Goal: Information Seeking & Learning: Learn about a topic

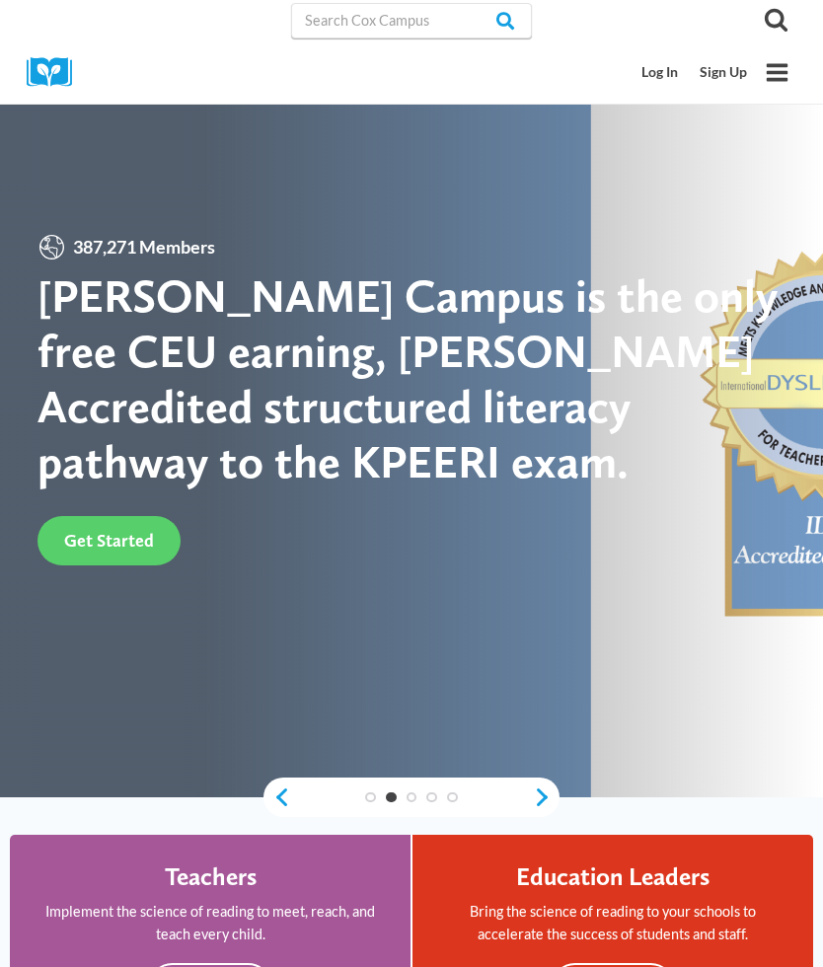
click at [664, 75] on link "Log In" at bounding box center [661, 72] width 58 height 37
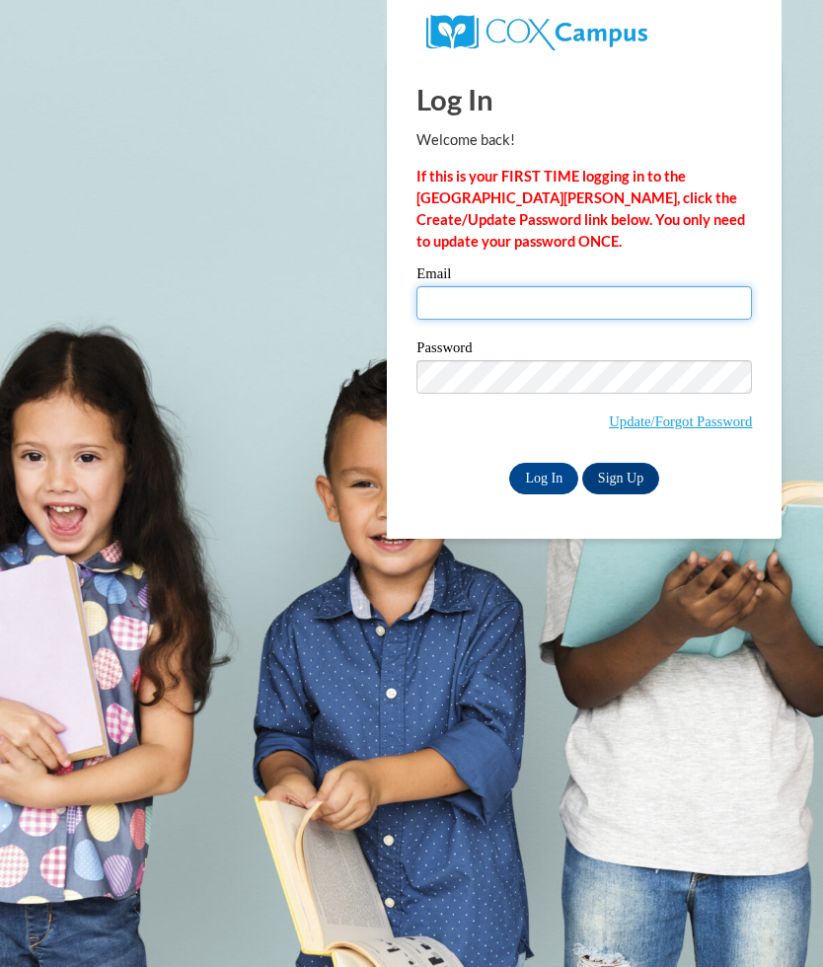
click at [508, 316] on input "Email" at bounding box center [584, 303] width 336 height 34
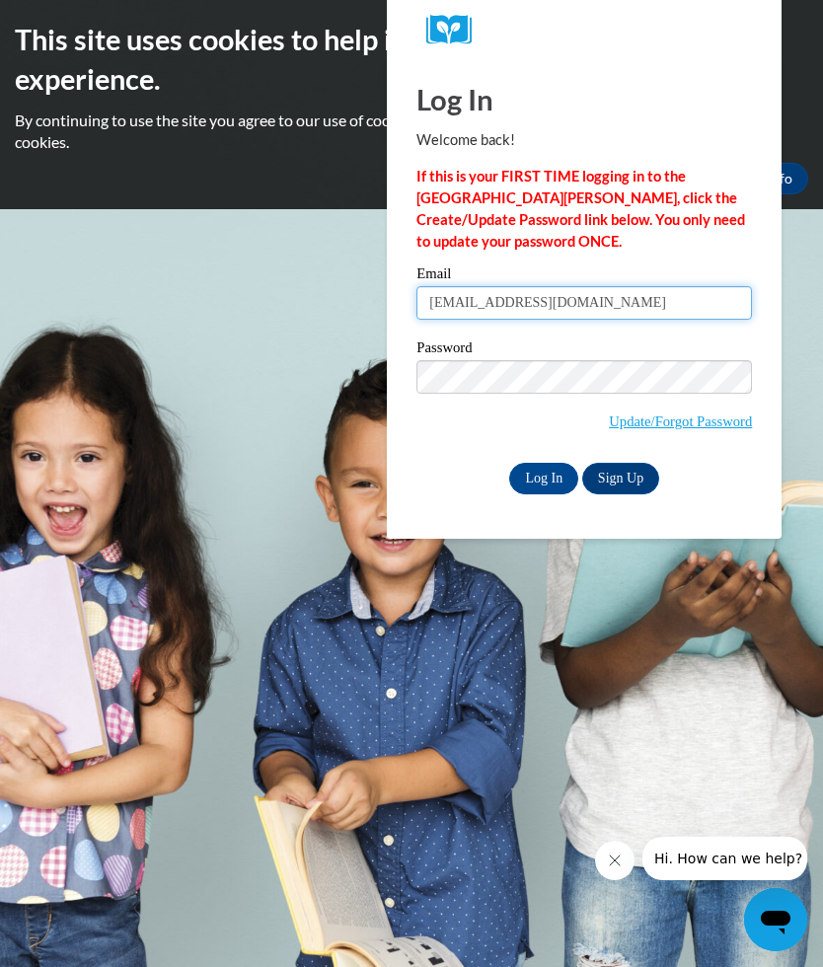
type input "carterfamily29153@yahoo.com"
click at [534, 479] on input "Log In" at bounding box center [543, 479] width 69 height 32
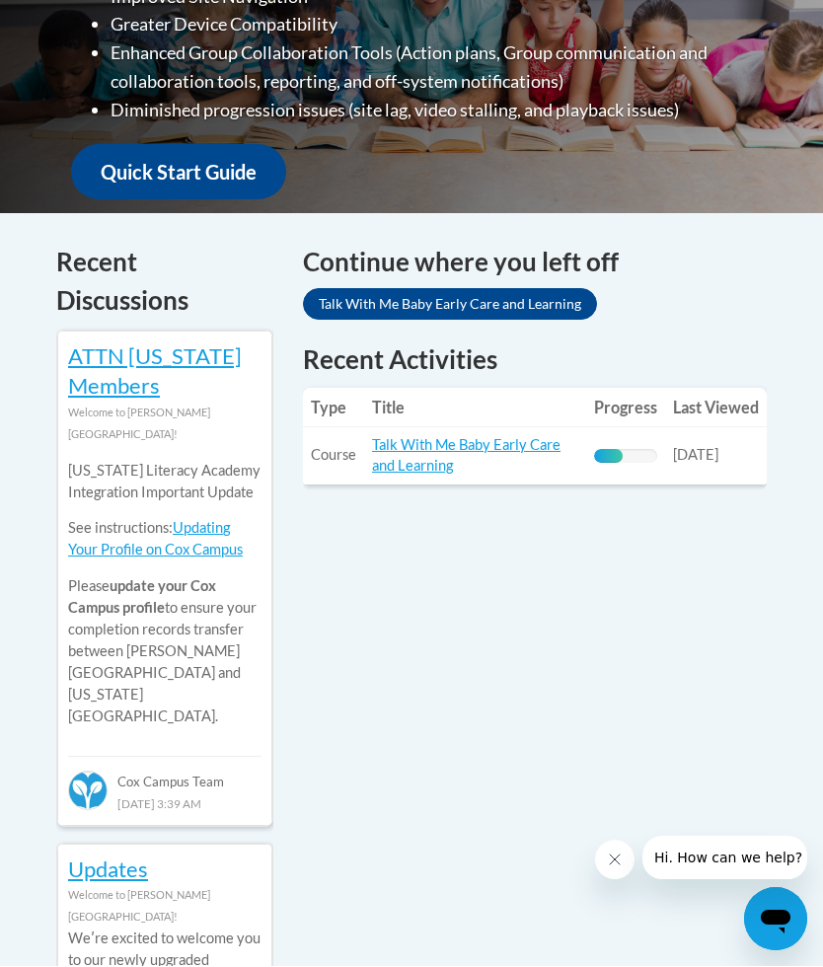
scroll to position [741, 0]
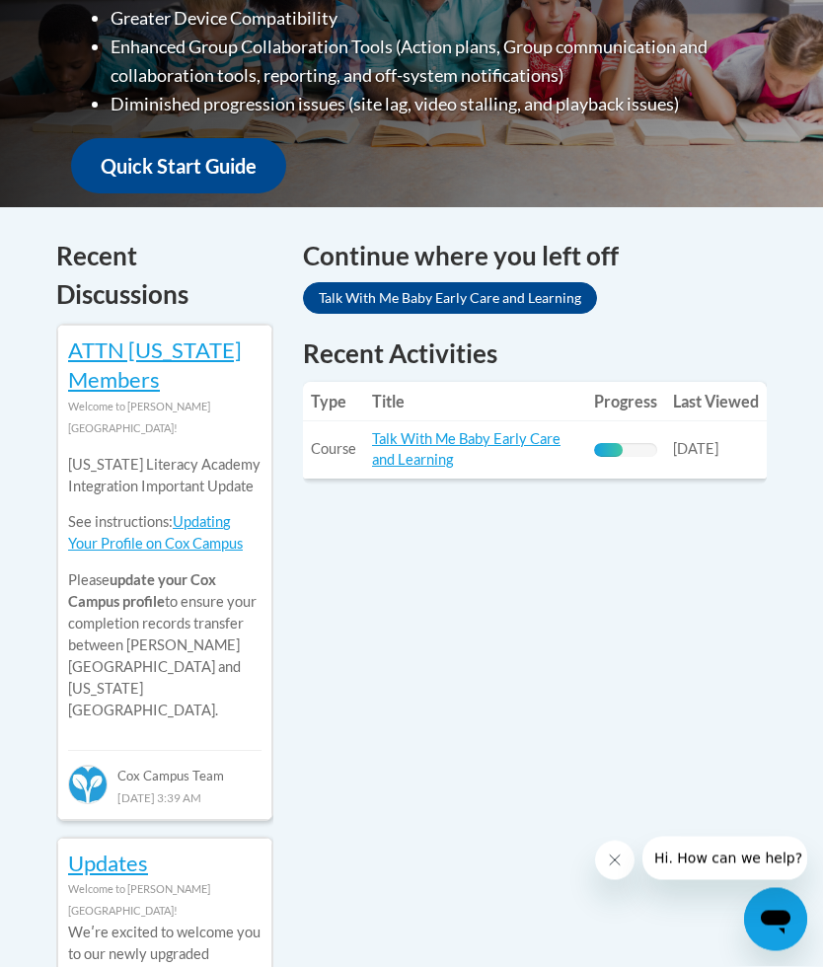
click at [469, 437] on link "Talk With Me Baby Early Care and Learning" at bounding box center [466, 450] width 188 height 38
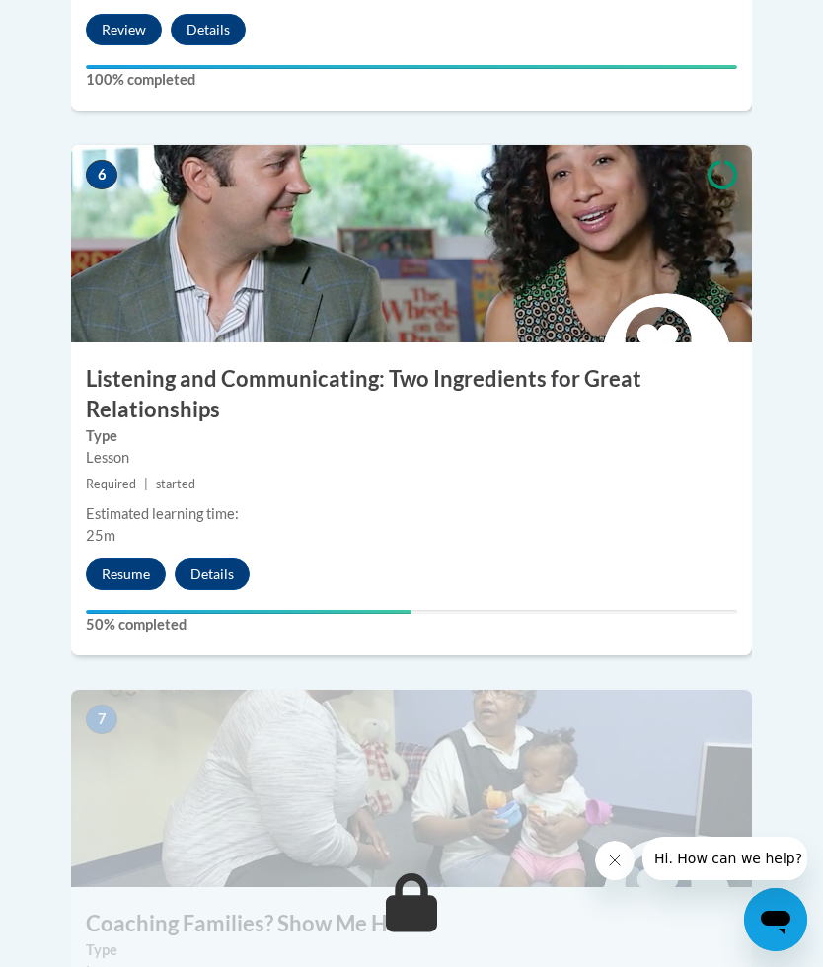
scroll to position [3254, 0]
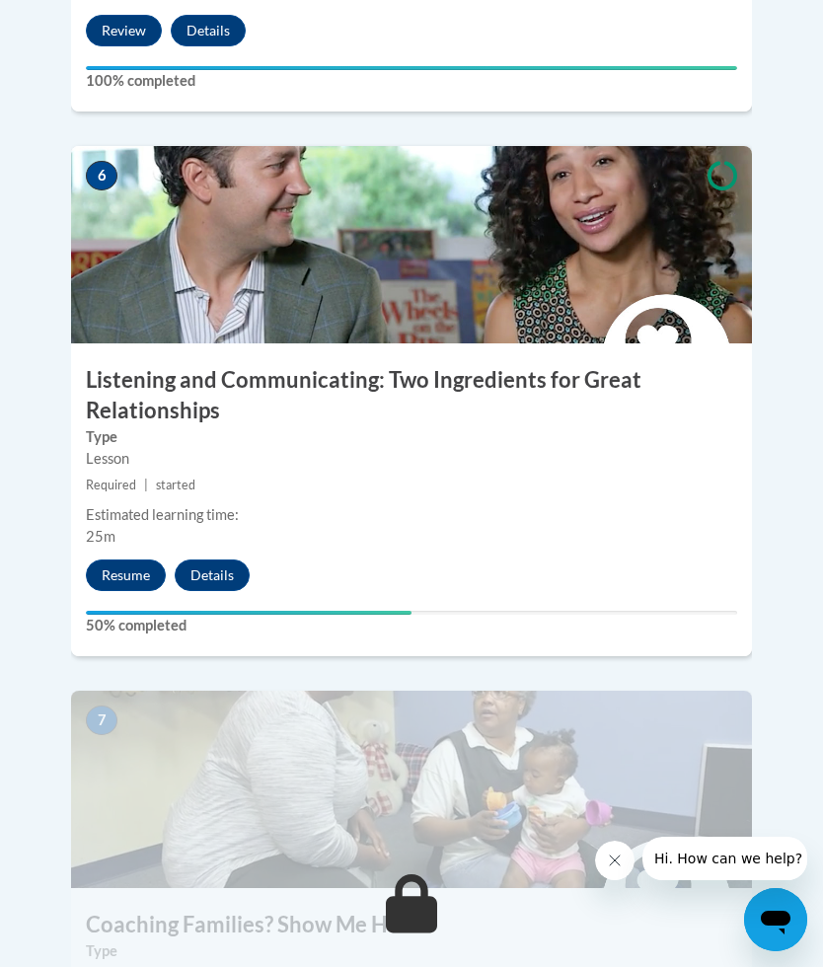
click at [137, 560] on button "Resume" at bounding box center [126, 576] width 80 height 32
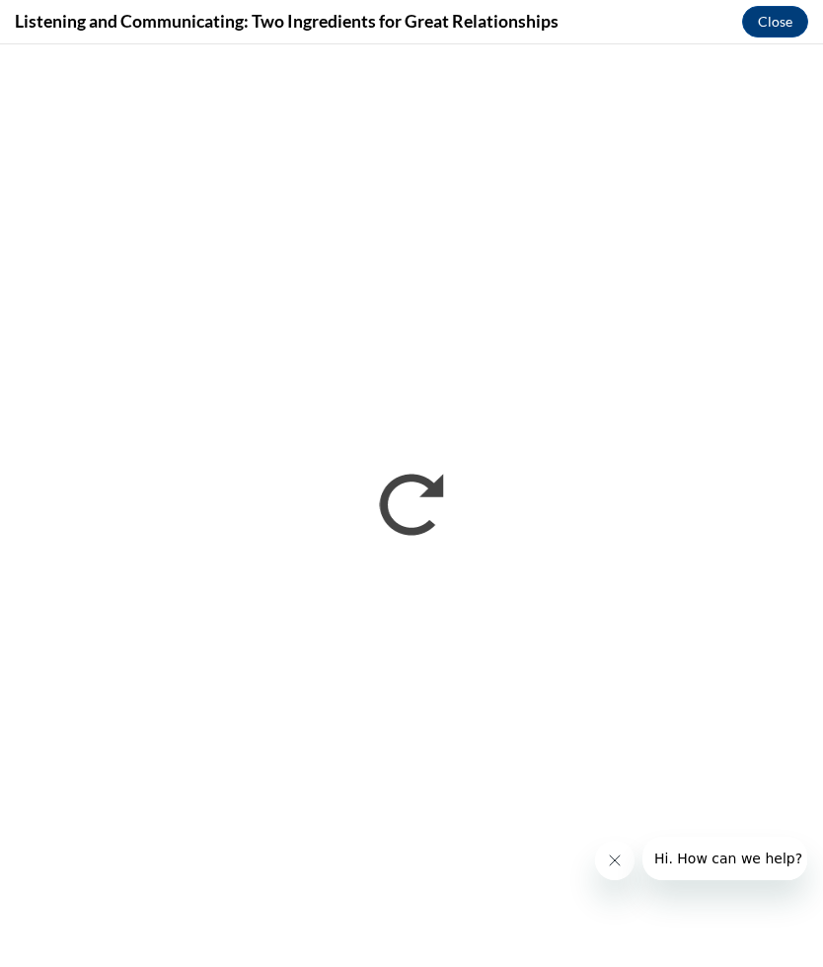
scroll to position [0, 0]
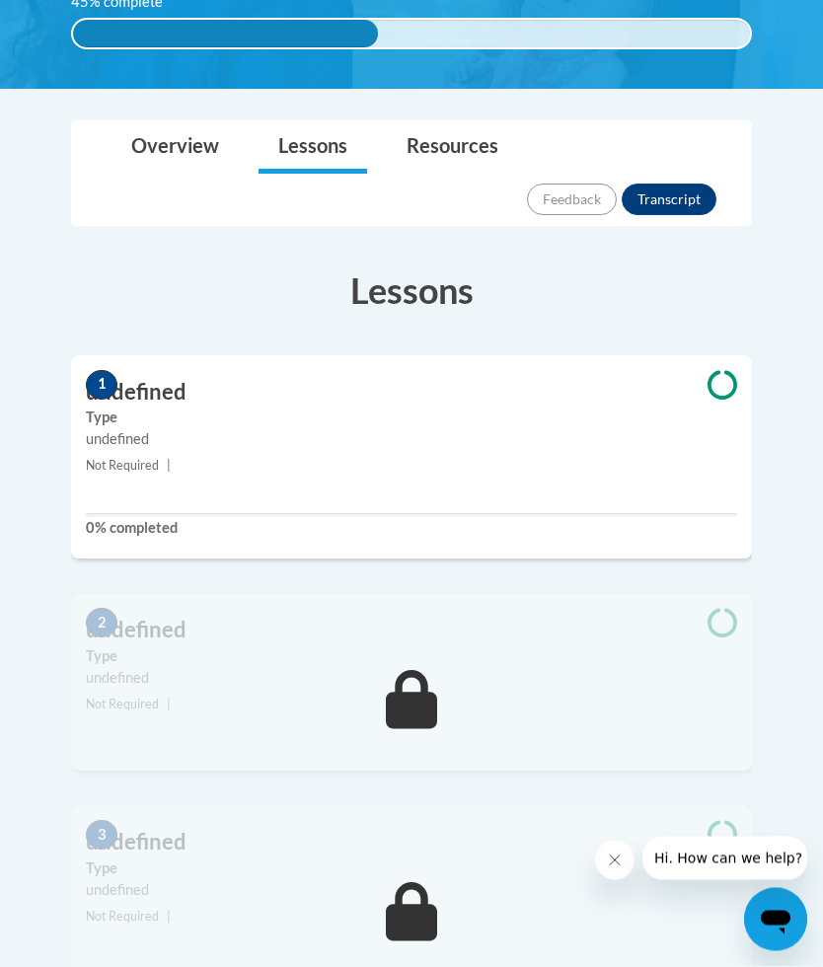
scroll to position [531, 0]
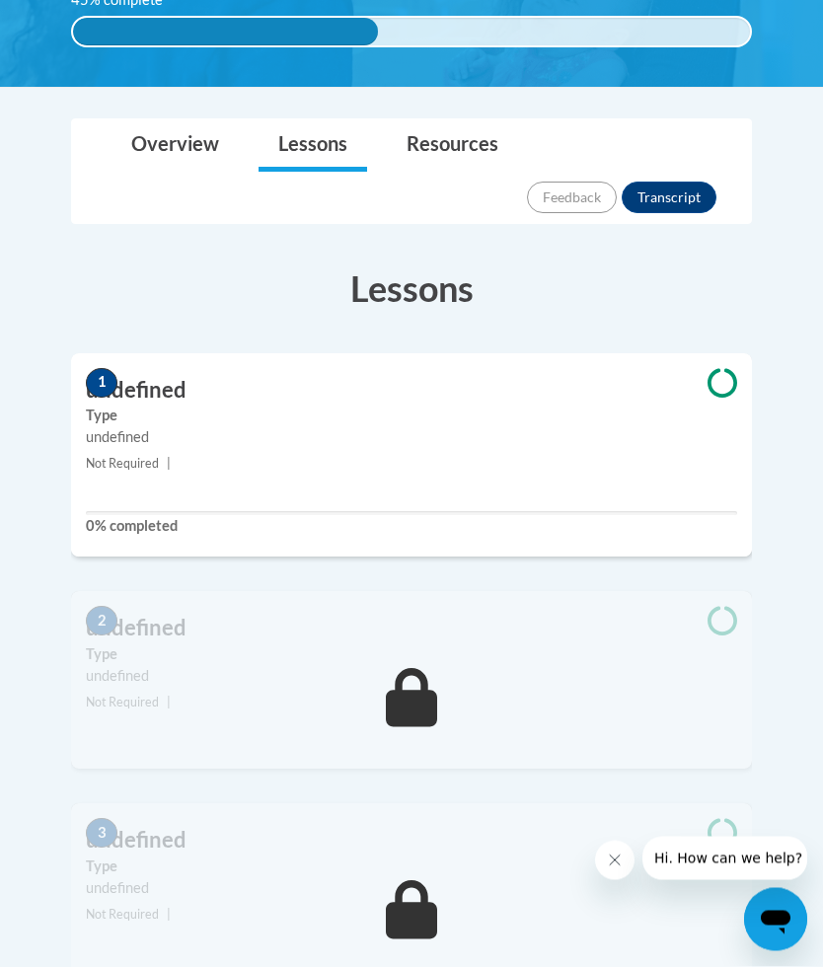
click at [409, 420] on div "1 undefined Type undefined Not Required | 0% completed" at bounding box center [411, 456] width 681 height 204
click at [154, 406] on label "Type" at bounding box center [411, 417] width 651 height 22
click at [352, 406] on label "Type" at bounding box center [411, 417] width 651 height 22
click at [324, 454] on small "Not Required |" at bounding box center [411, 465] width 681 height 22
click at [333, 429] on div "1 undefined Type undefined Not Required | 0% completed" at bounding box center [411, 456] width 681 height 204
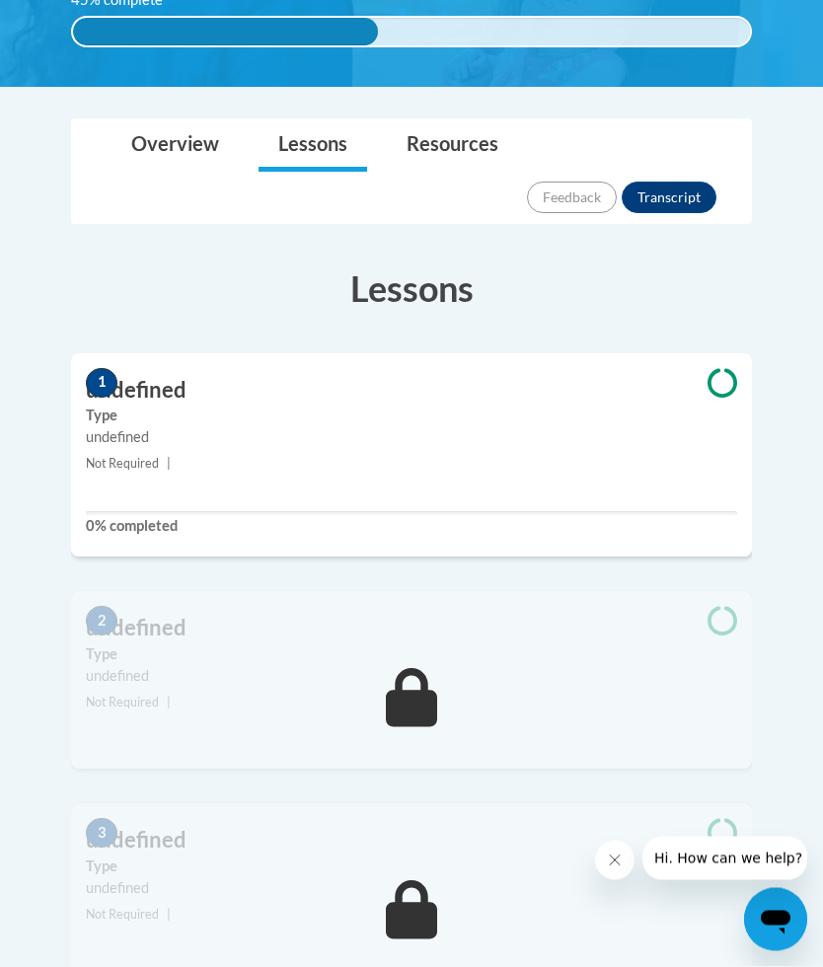
click at [737, 369] on span at bounding box center [722, 386] width 59 height 34
click at [724, 369] on icon at bounding box center [723, 384] width 30 height 30
click at [562, 454] on small "Not Required |" at bounding box center [411, 465] width 681 height 22
click at [513, 454] on small "Not Required |" at bounding box center [411, 465] width 681 height 22
click at [488, 454] on small "Not Required |" at bounding box center [411, 465] width 681 height 22
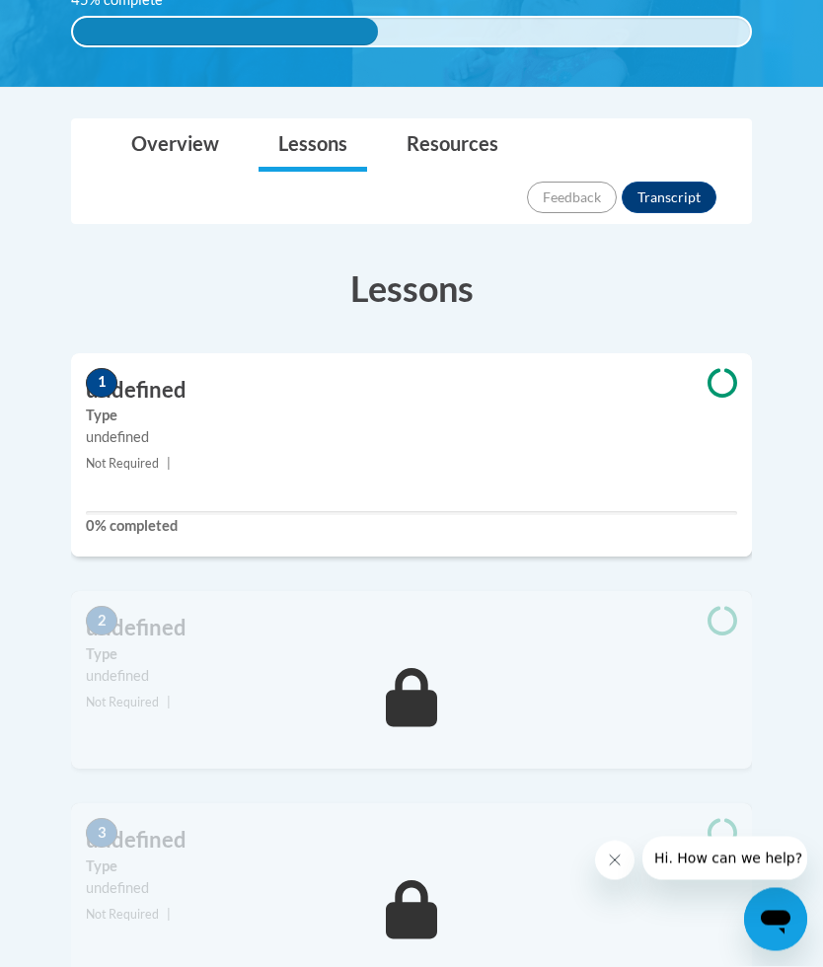
click at [483, 454] on small "Not Required |" at bounding box center [411, 465] width 681 height 22
click at [490, 454] on small "Not Required |" at bounding box center [411, 465] width 681 height 22
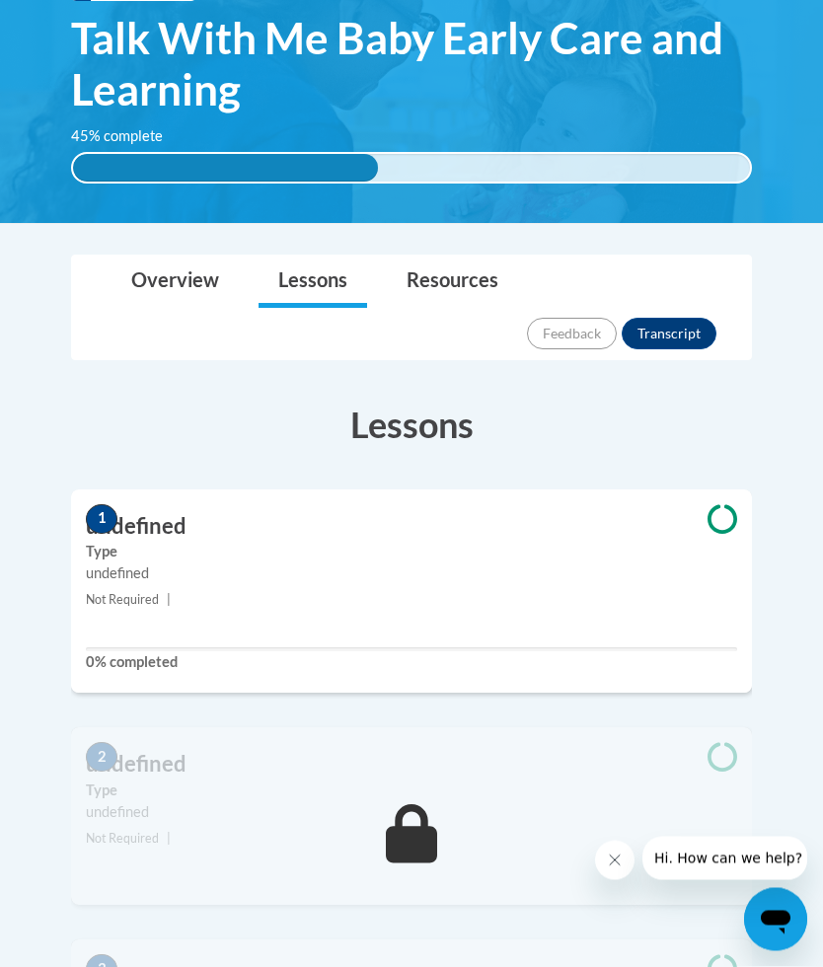
scroll to position [461, 0]
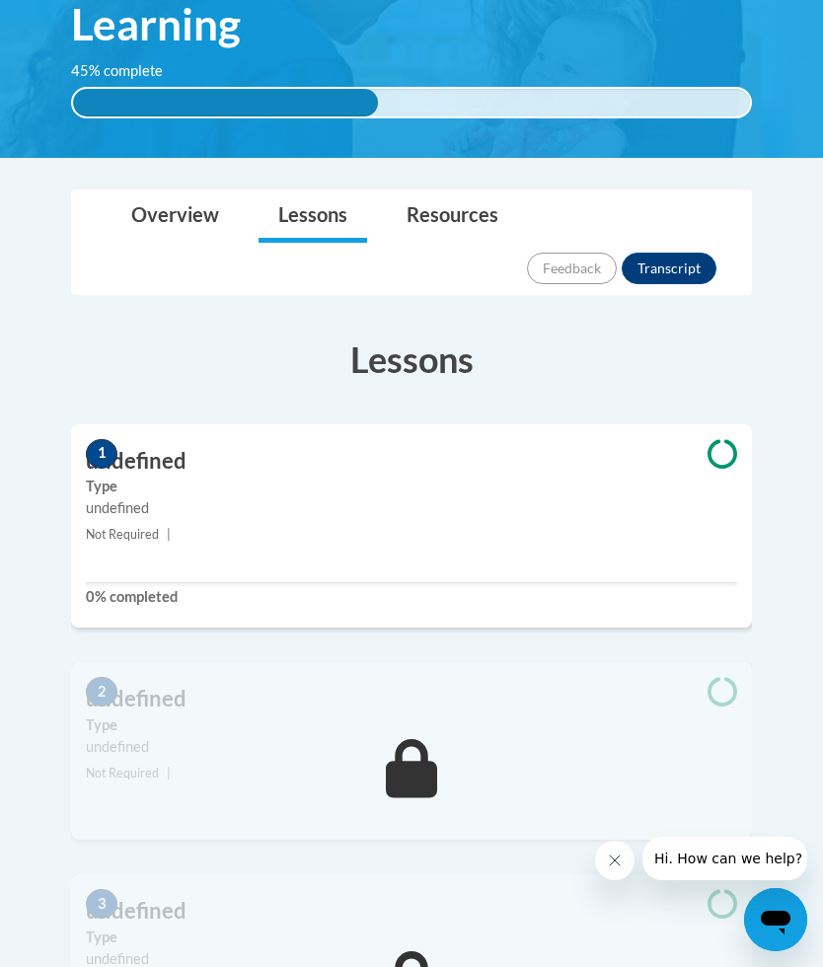
click at [160, 446] on h3 "undefined" at bounding box center [411, 461] width 681 height 31
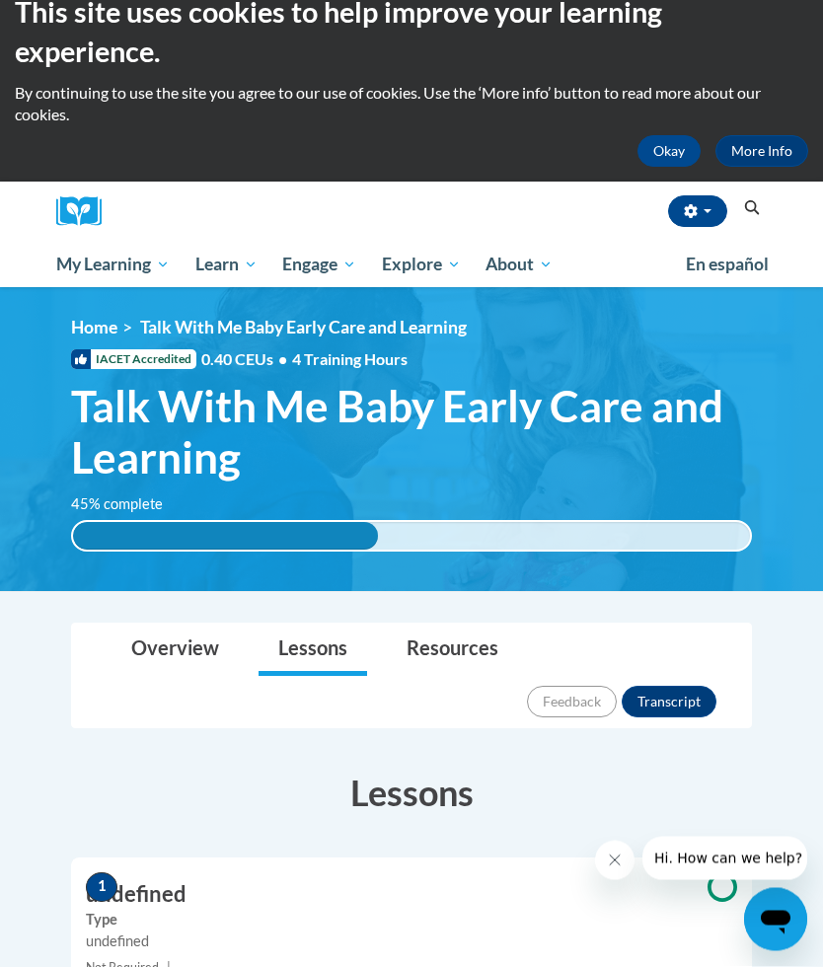
scroll to position [0, 0]
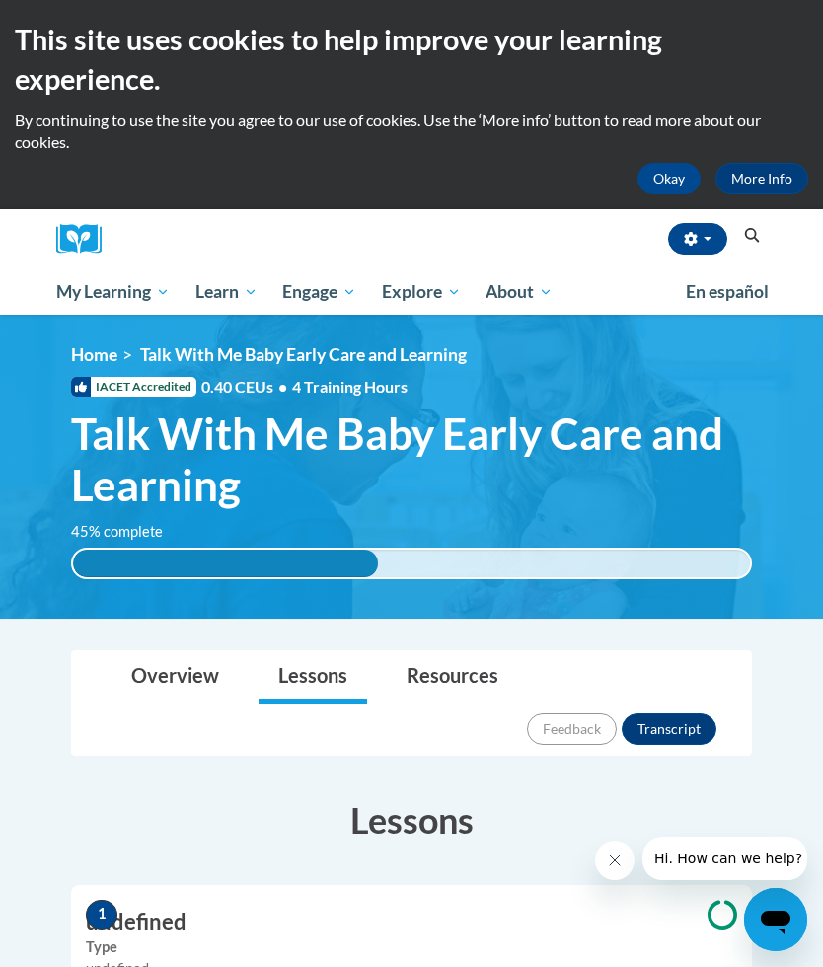
click at [686, 232] on button "button" at bounding box center [697, 239] width 59 height 32
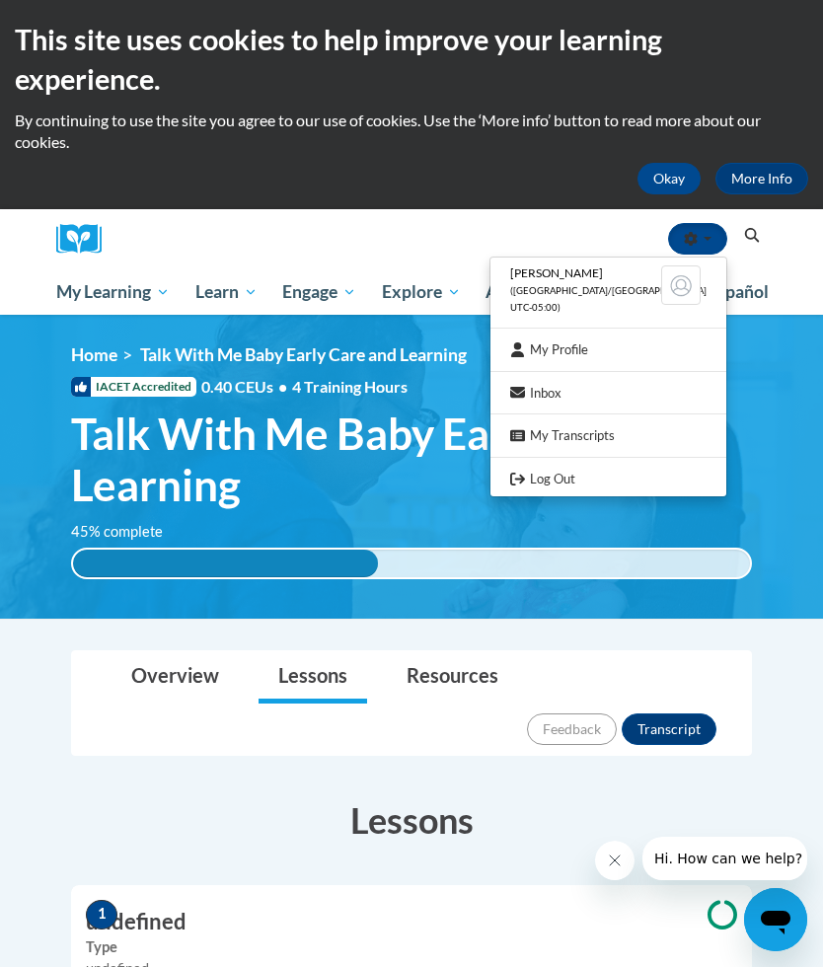
click at [574, 351] on link "My Profile" at bounding box center [608, 350] width 236 height 25
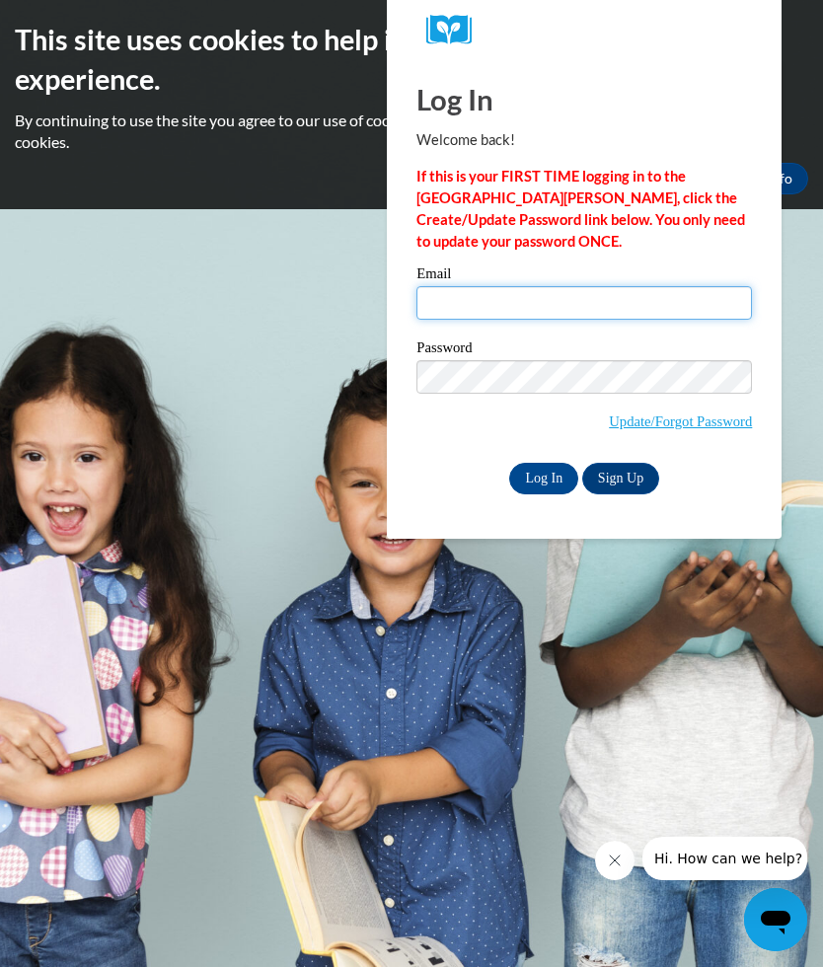
click at [523, 309] on input "Email" at bounding box center [584, 303] width 336 height 34
click at [509, 313] on input "Email" at bounding box center [584, 303] width 336 height 34
click at [547, 305] on input "Email" at bounding box center [584, 303] width 336 height 34
click at [544, 306] on input "Email" at bounding box center [584, 303] width 336 height 34
click at [559, 299] on input "Email" at bounding box center [584, 303] width 336 height 34
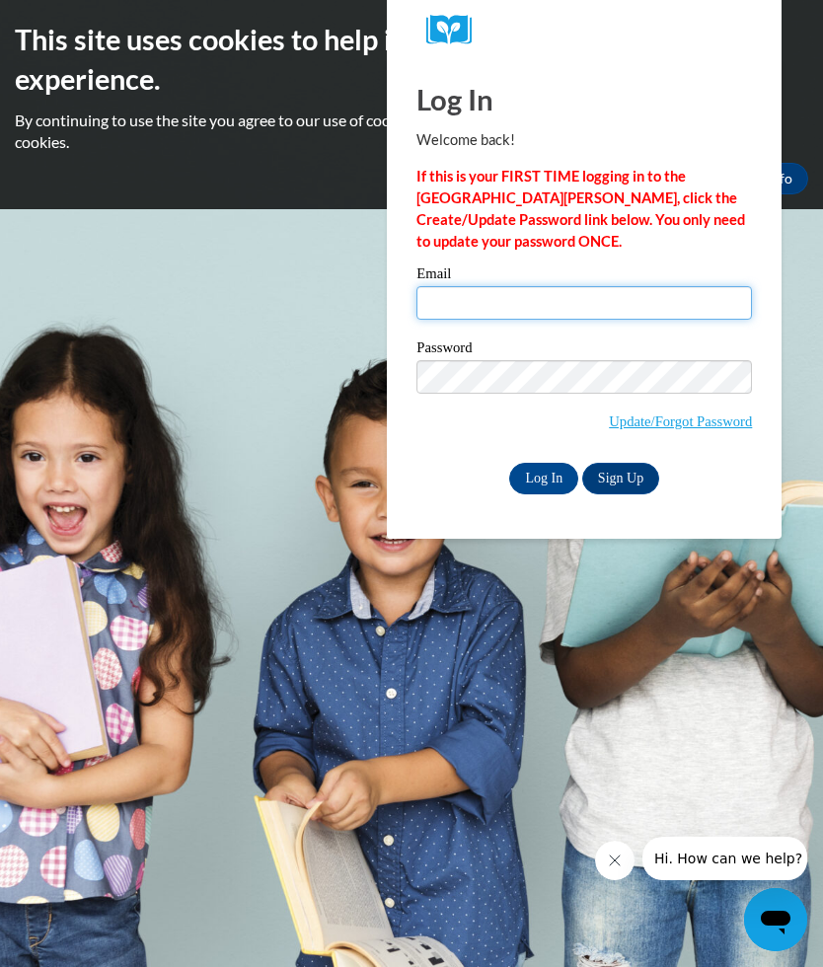
click at [554, 300] on input "Email" at bounding box center [584, 303] width 336 height 34
click at [535, 296] on input "Email" at bounding box center [584, 303] width 336 height 34
click at [504, 305] on input "Email" at bounding box center [584, 303] width 336 height 34
type input "carterfamily29153@yahoo.com"
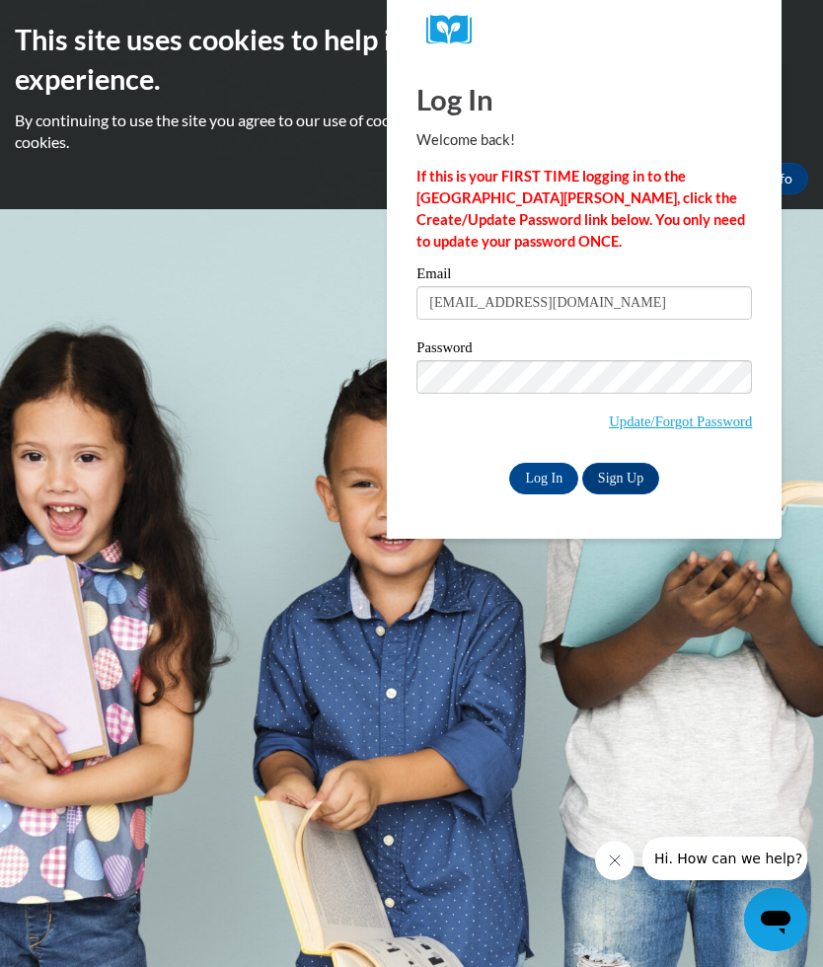
click at [537, 484] on input "Log In" at bounding box center [543, 479] width 69 height 32
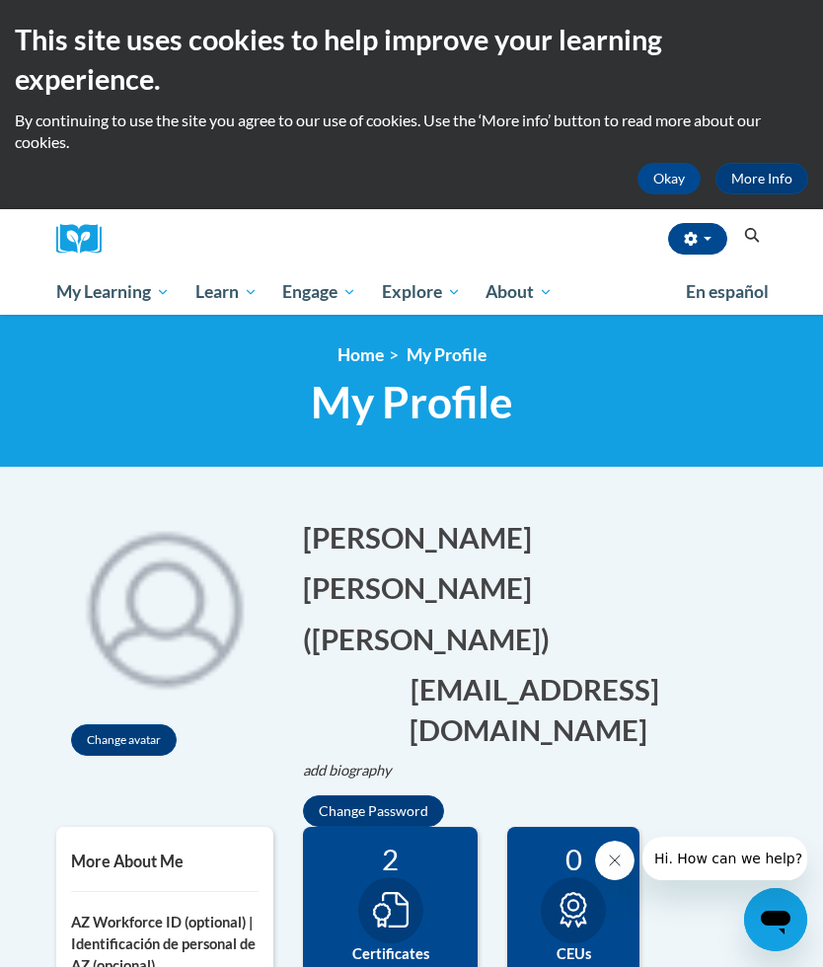
click at [0, 0] on span "My Course Progress" at bounding box center [0, 0] width 0 height 0
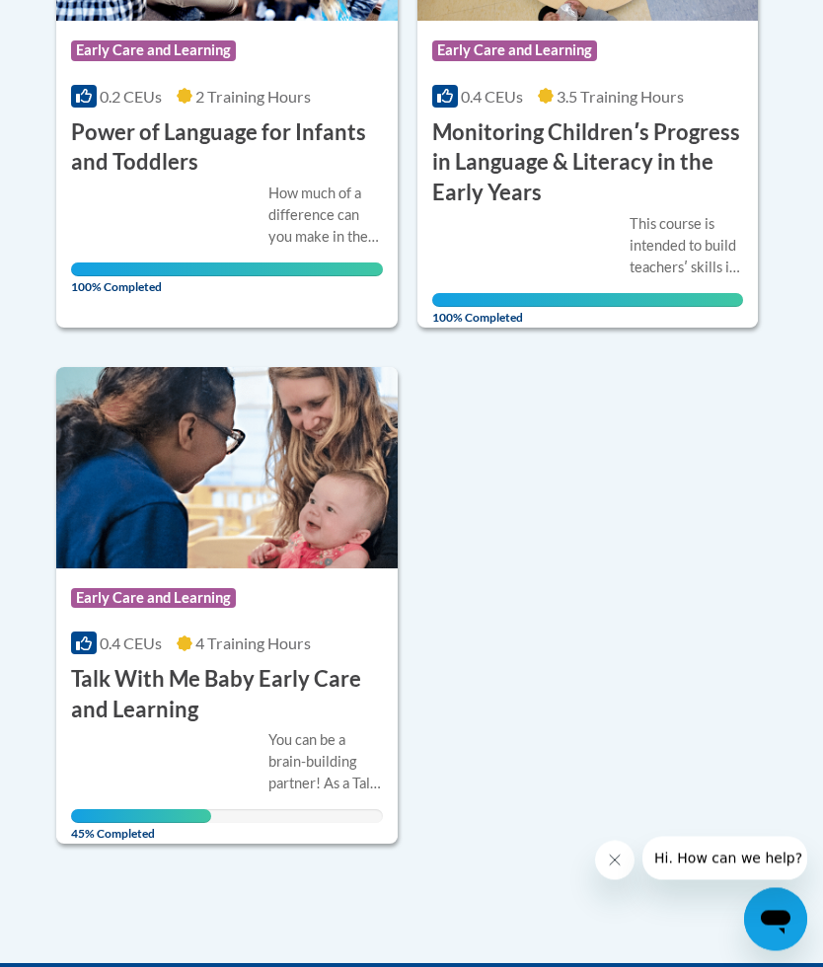
scroll to position [746, 0]
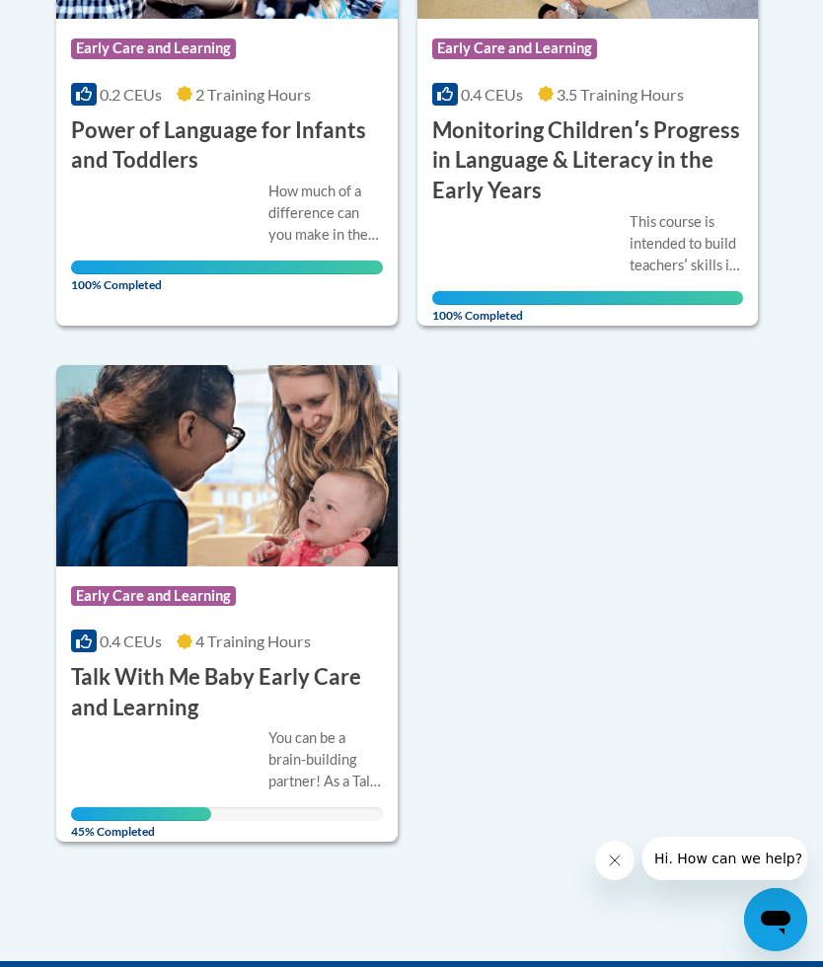
click at [273, 637] on span "4 Training Hours" at bounding box center [252, 641] width 115 height 19
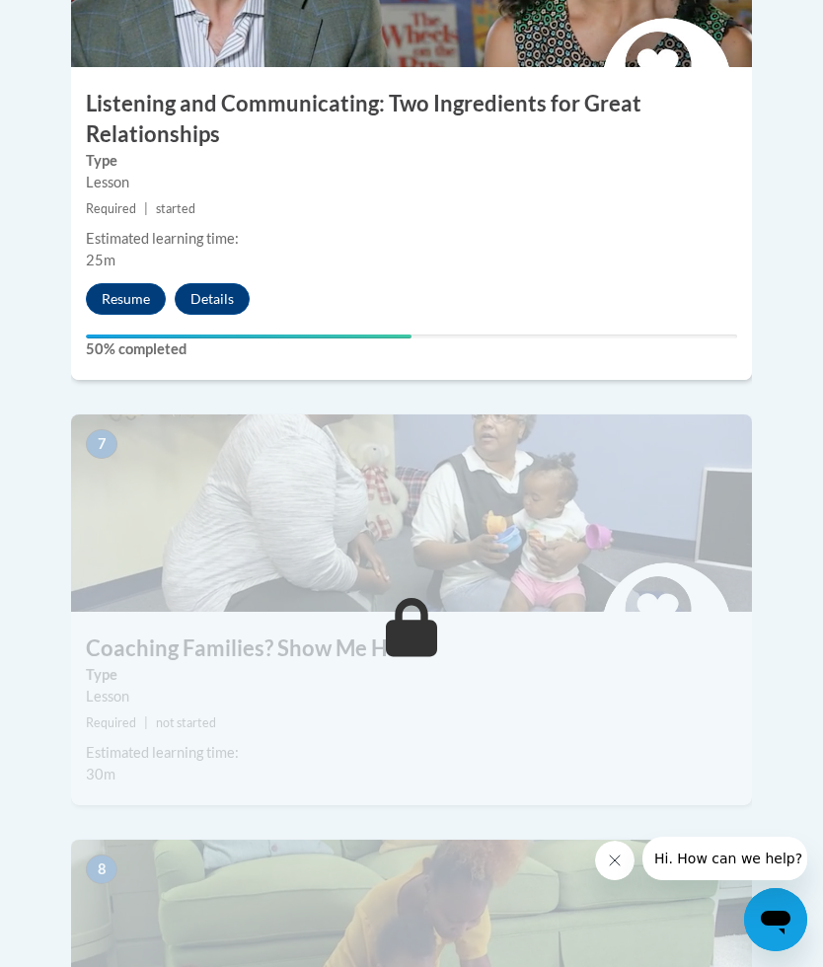
scroll to position [3555, 0]
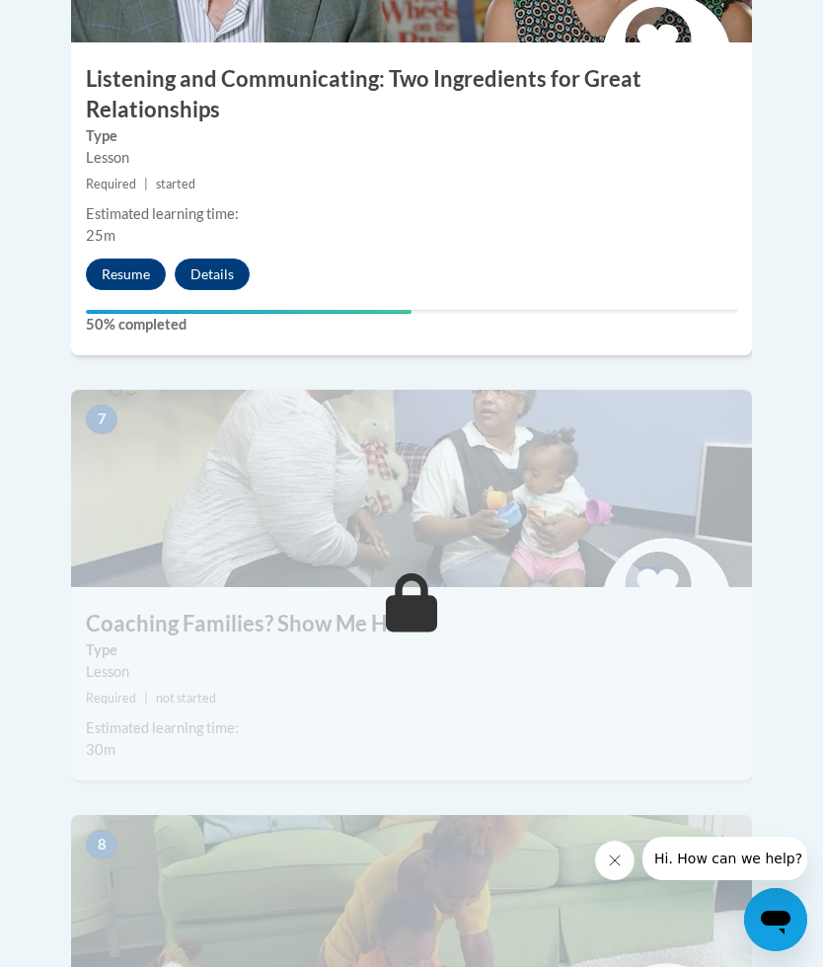
click at [119, 259] on button "Resume" at bounding box center [126, 275] width 80 height 32
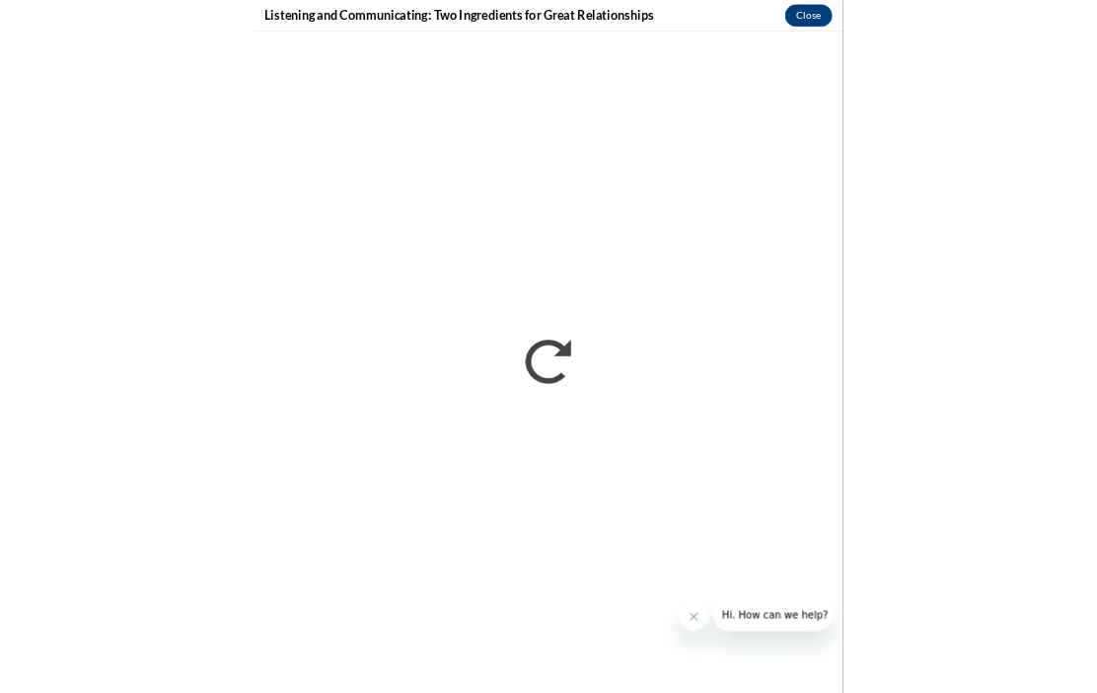
scroll to position [2292, 0]
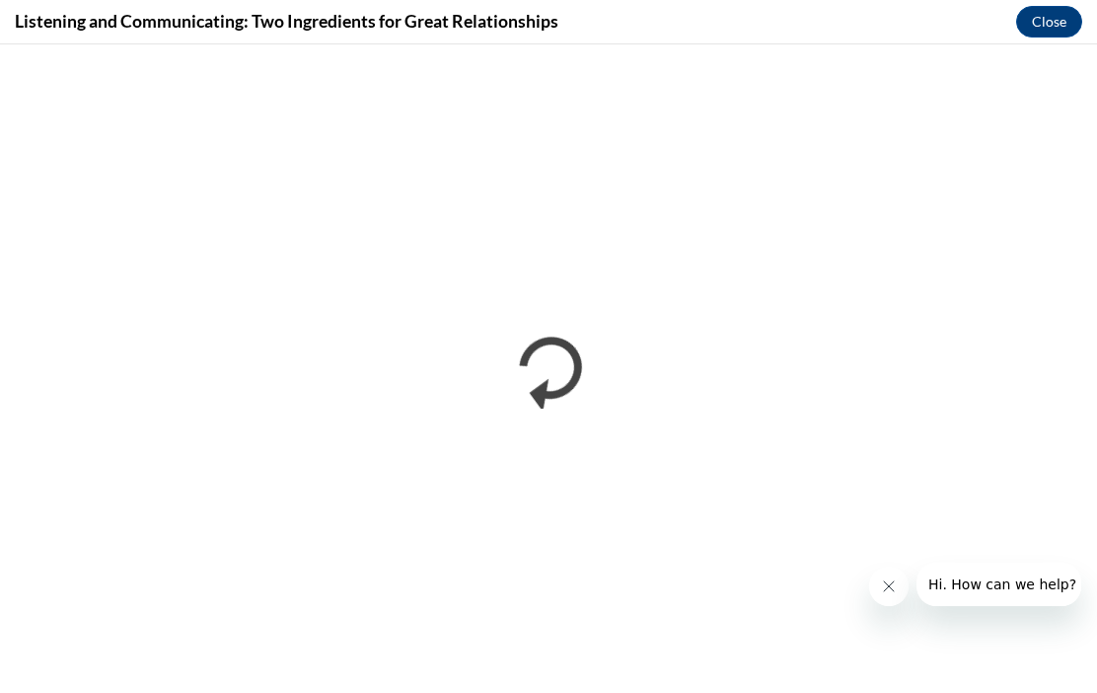
click at [822, 22] on button "Close" at bounding box center [1049, 22] width 66 height 32
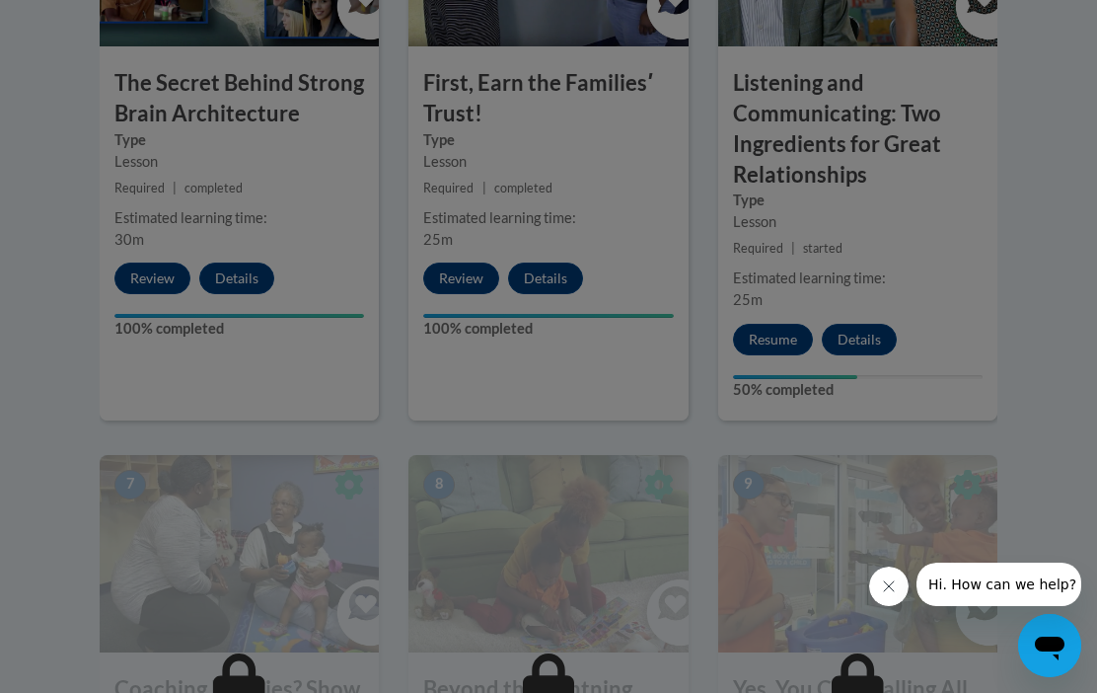
scroll to position [1403, 0]
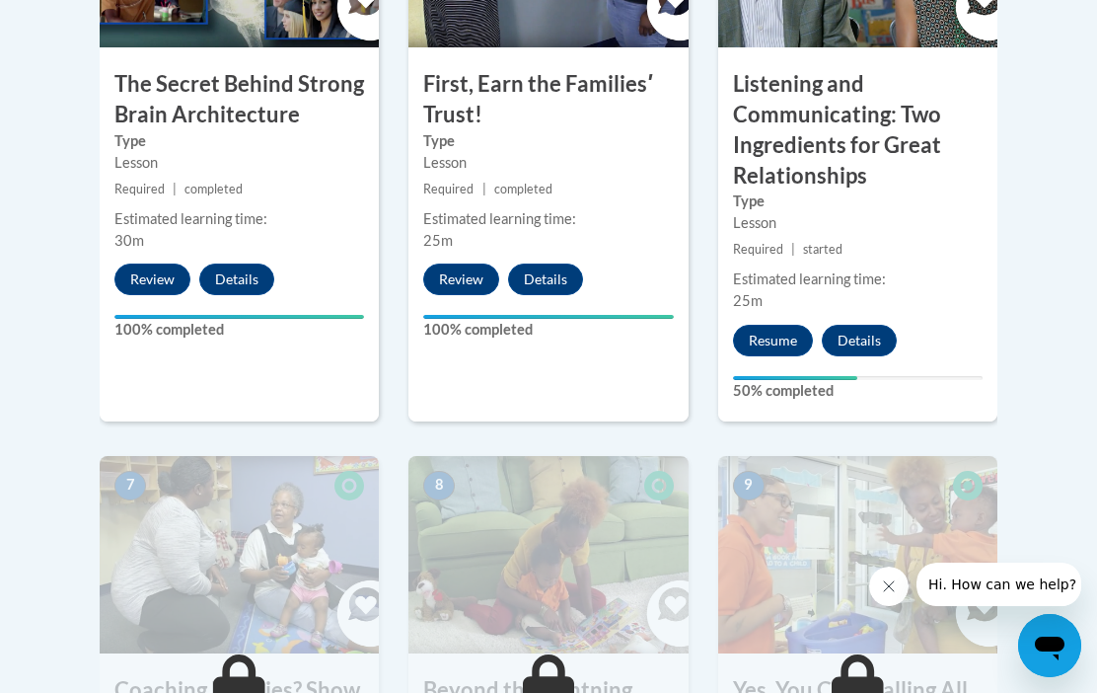
click at [770, 336] on button "Resume" at bounding box center [773, 341] width 80 height 32
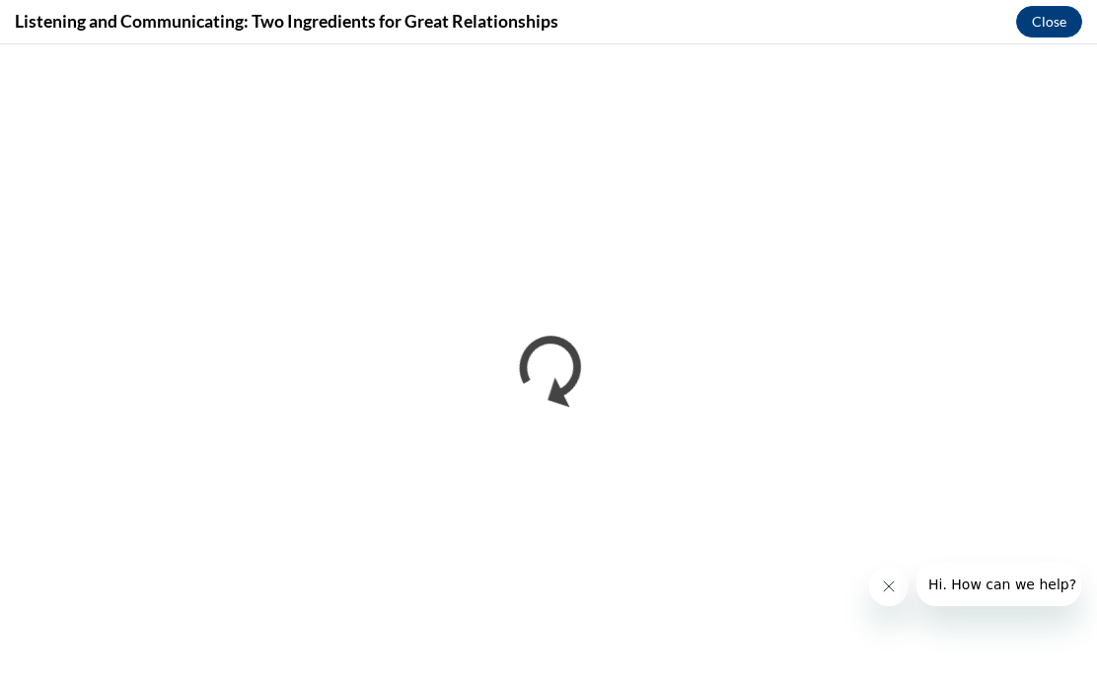
scroll to position [0, 0]
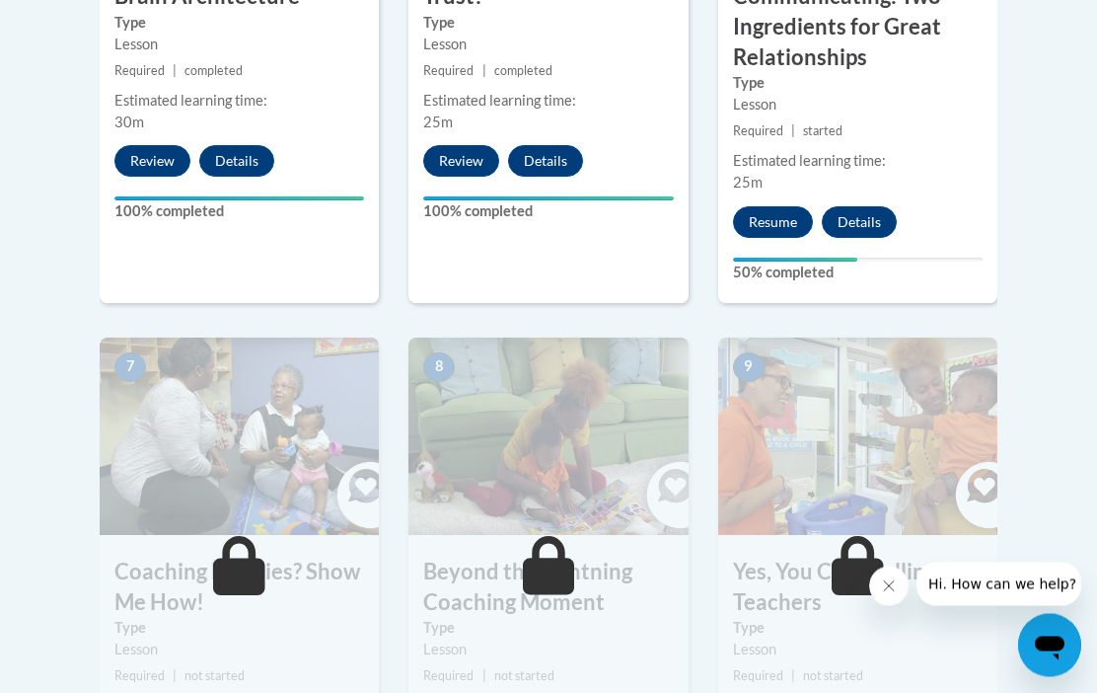
scroll to position [1522, 0]
click at [778, 220] on button "Resume" at bounding box center [773, 222] width 80 height 32
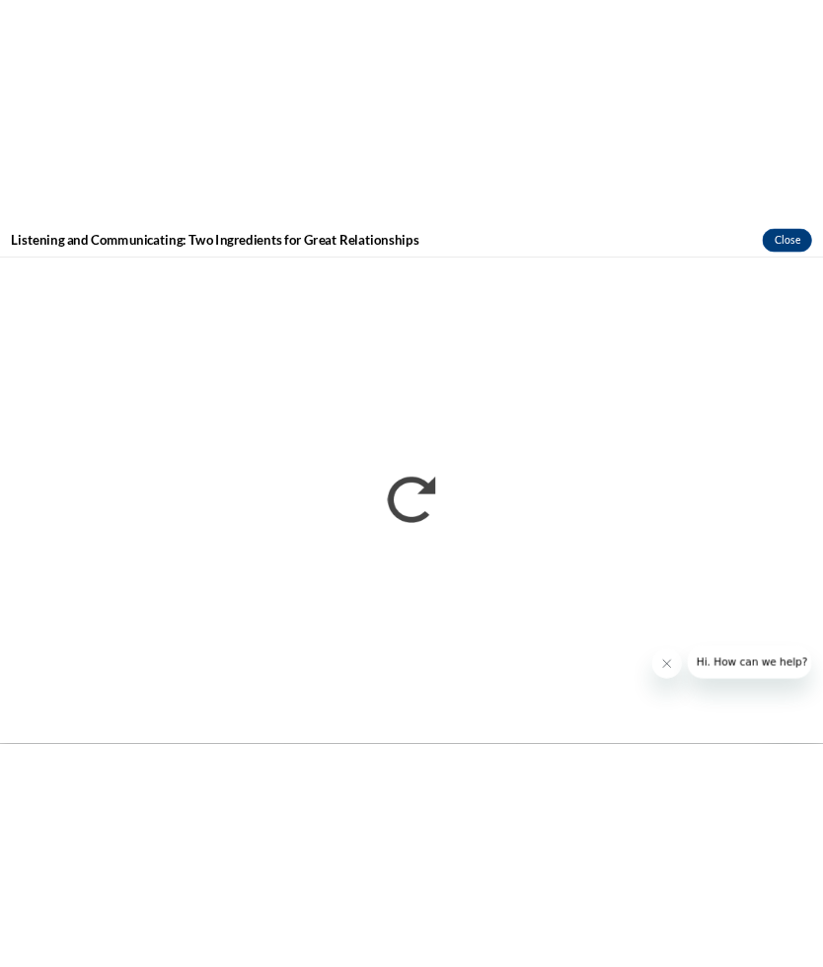
scroll to position [1608, 0]
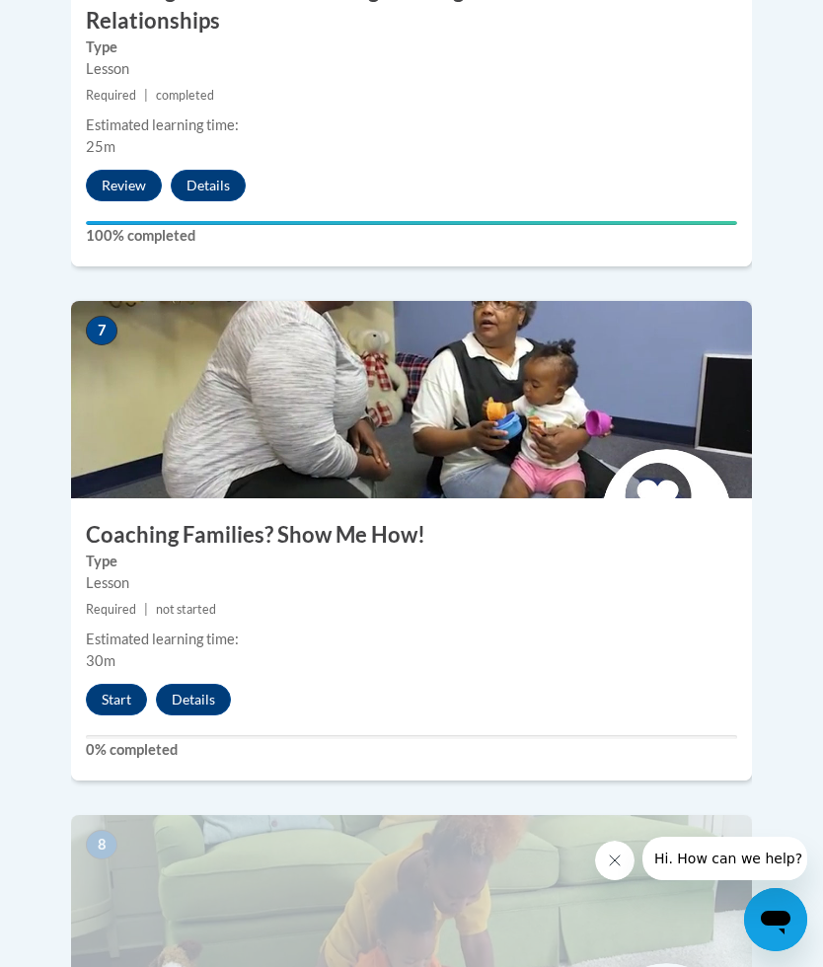
scroll to position [3714, 0]
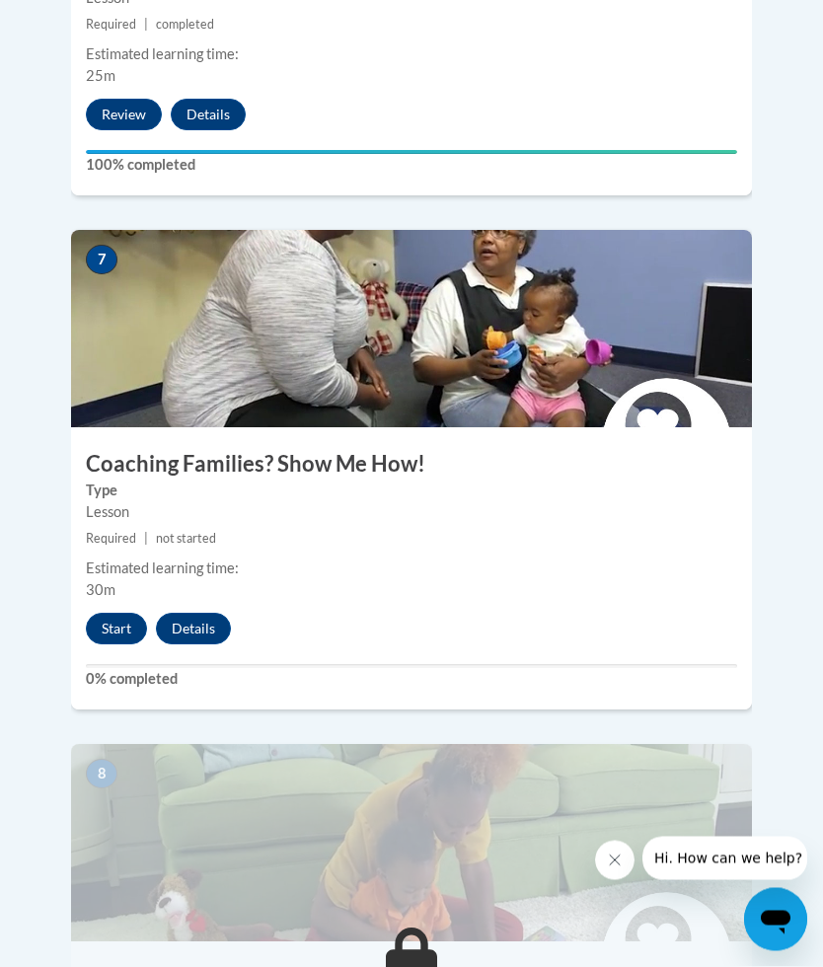
click at [104, 614] on button "Start" at bounding box center [116, 630] width 61 height 32
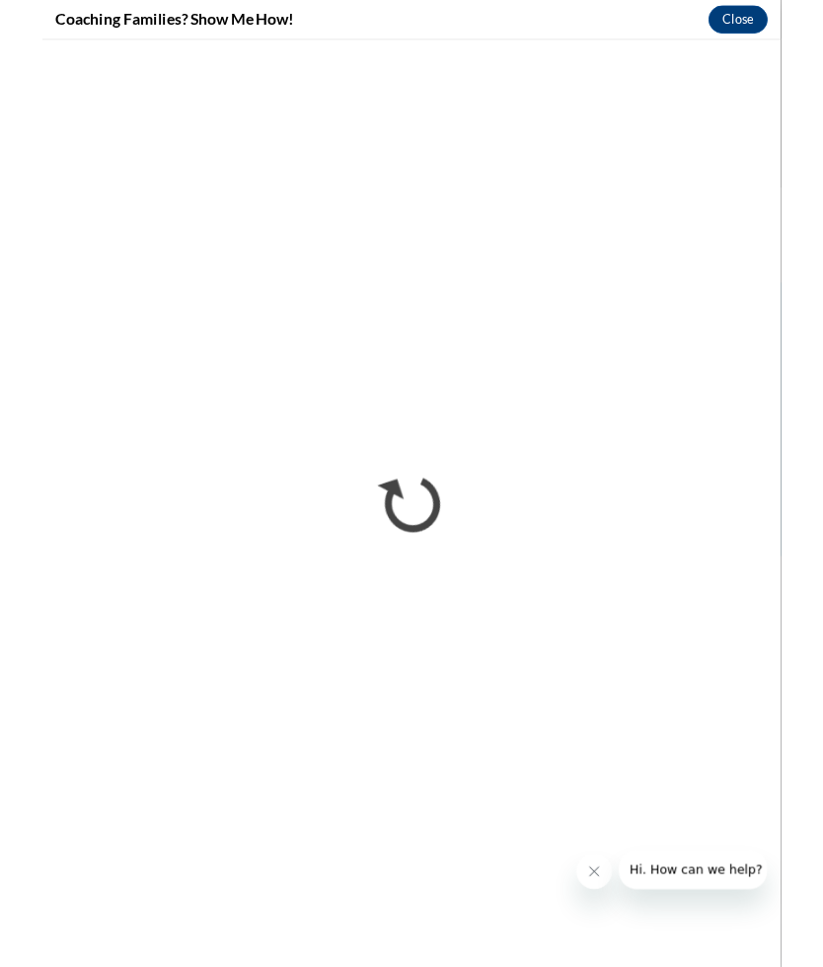
scroll to position [2381, 0]
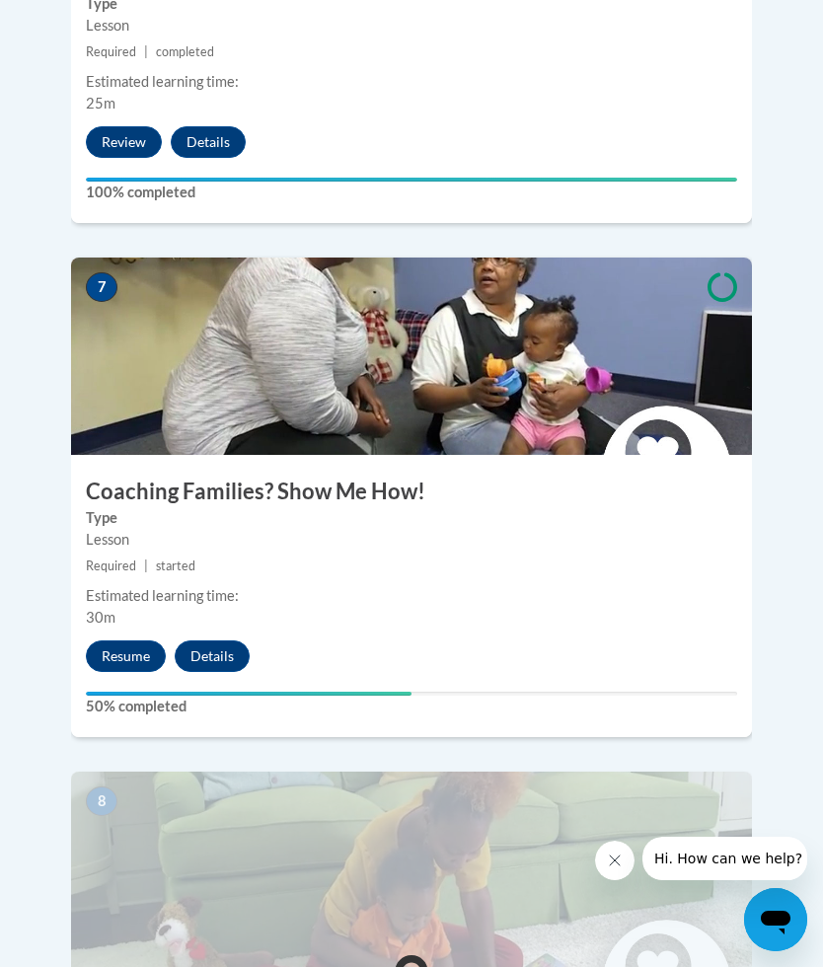
scroll to position [3683, 0]
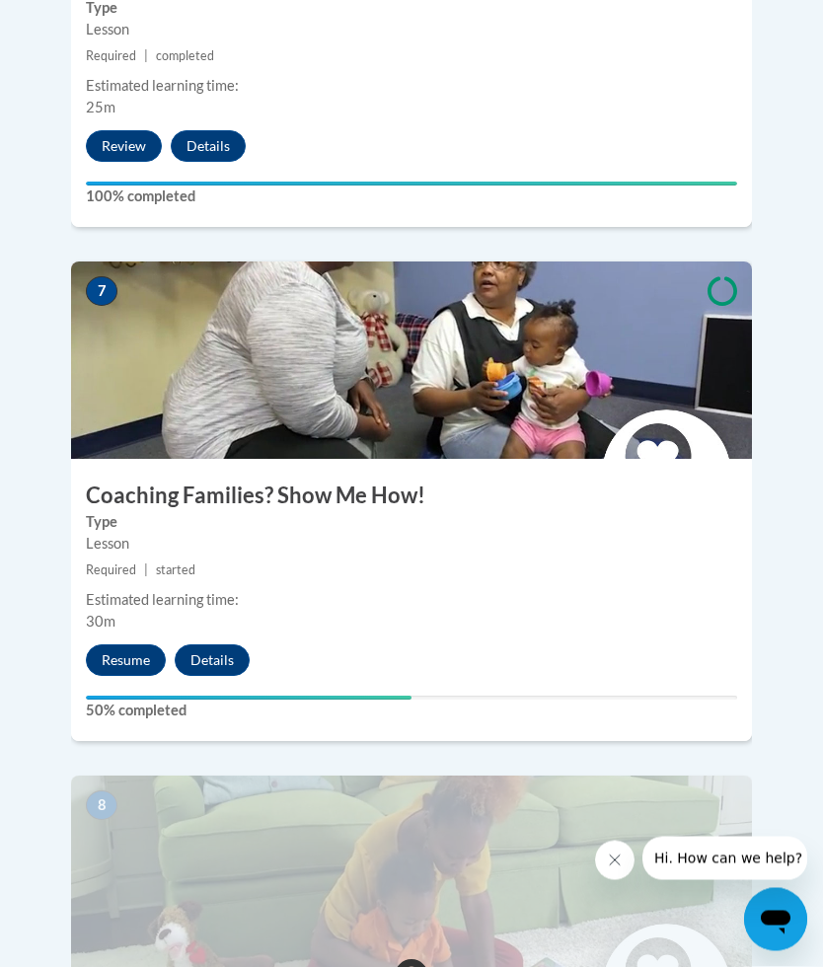
click at [106, 645] on button "Resume" at bounding box center [126, 661] width 80 height 32
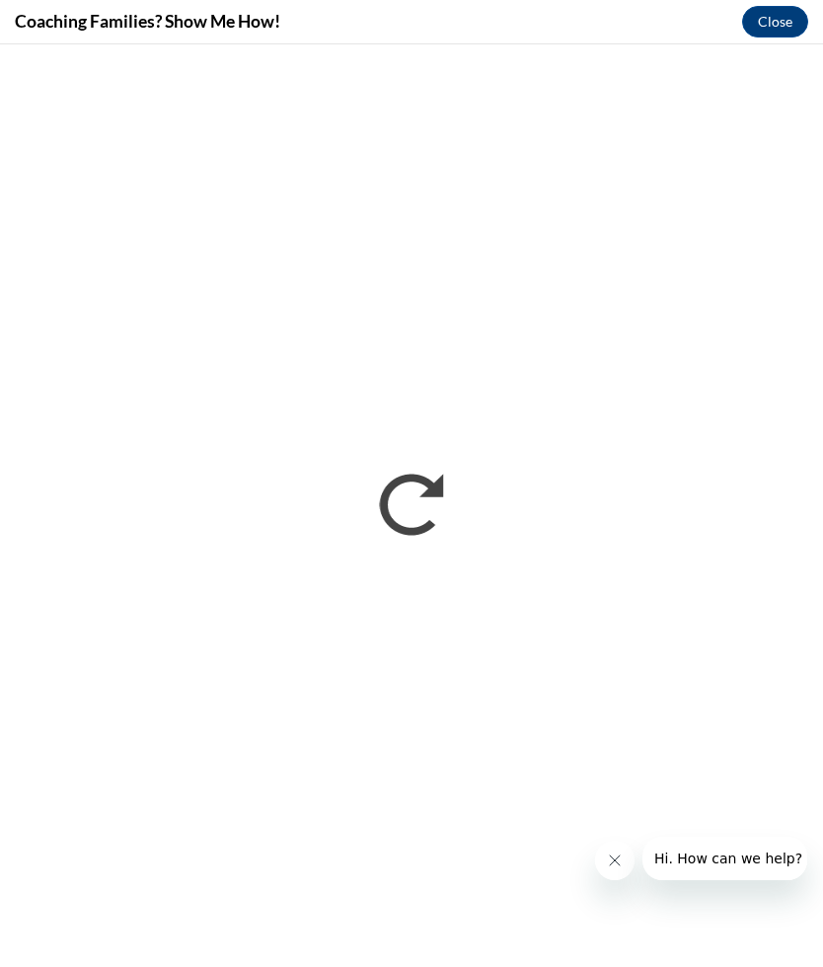
scroll to position [2656, 0]
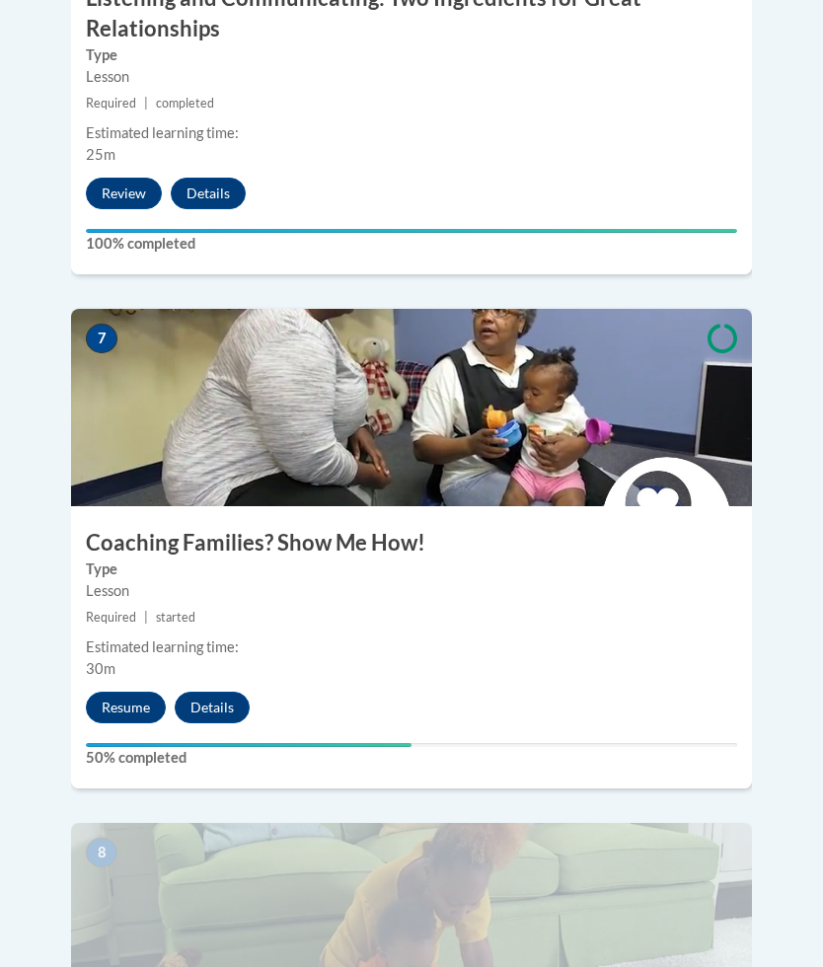
scroll to position [3636, 0]
click at [125, 692] on button "Resume" at bounding box center [126, 708] width 80 height 32
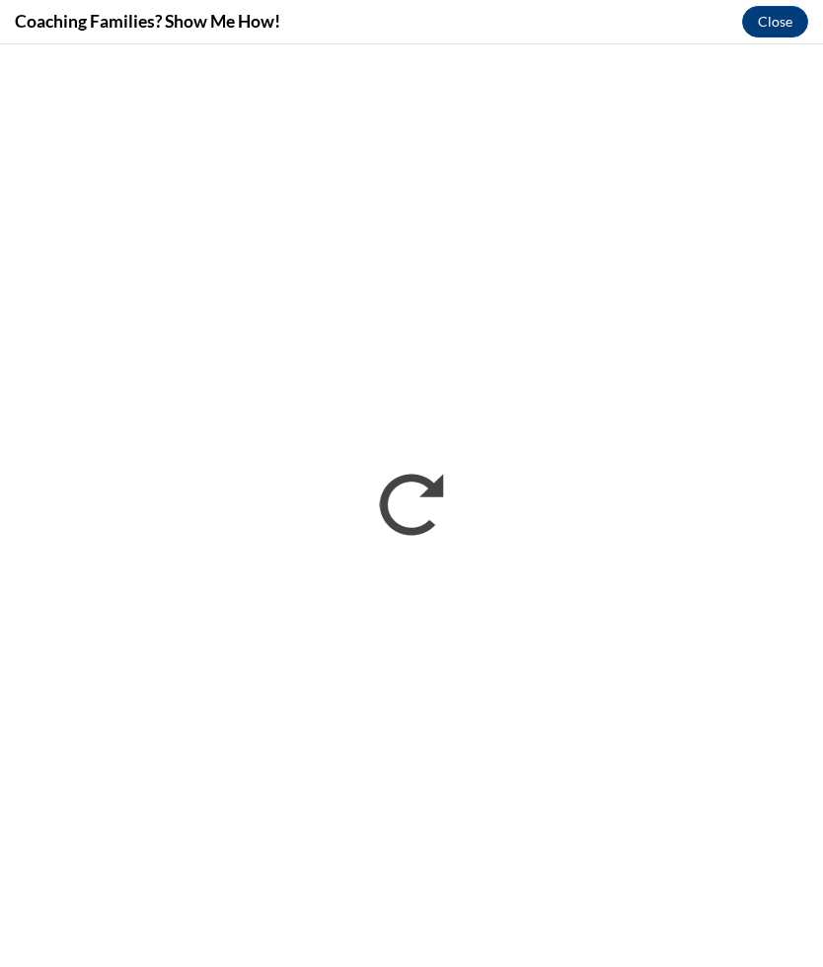
scroll to position [0, 0]
